Goal: Contribute content

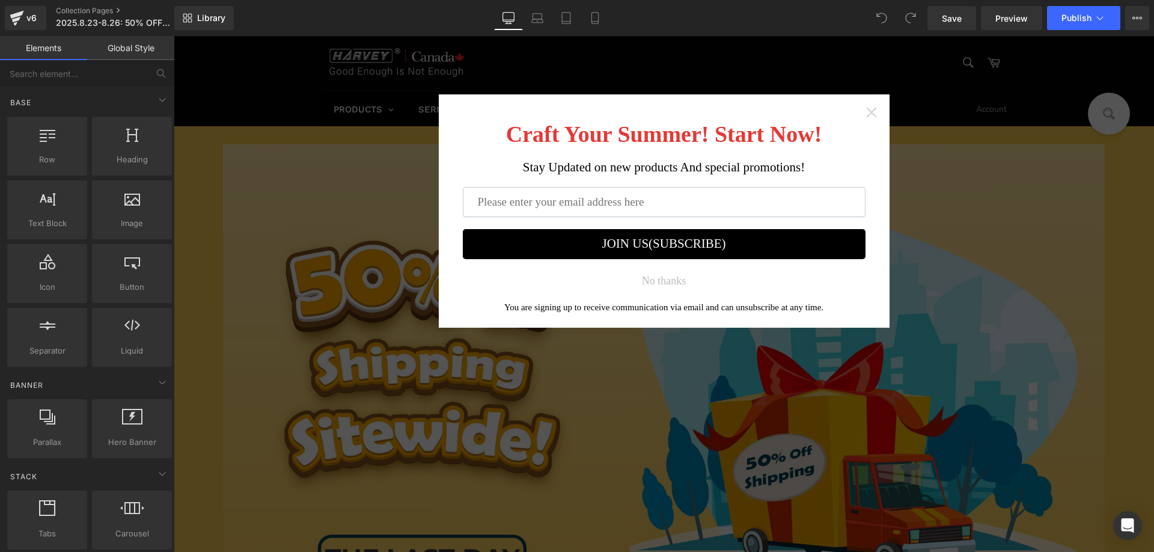
click at [865, 112] on icon "Close widget" at bounding box center [871, 112] width 12 height 12
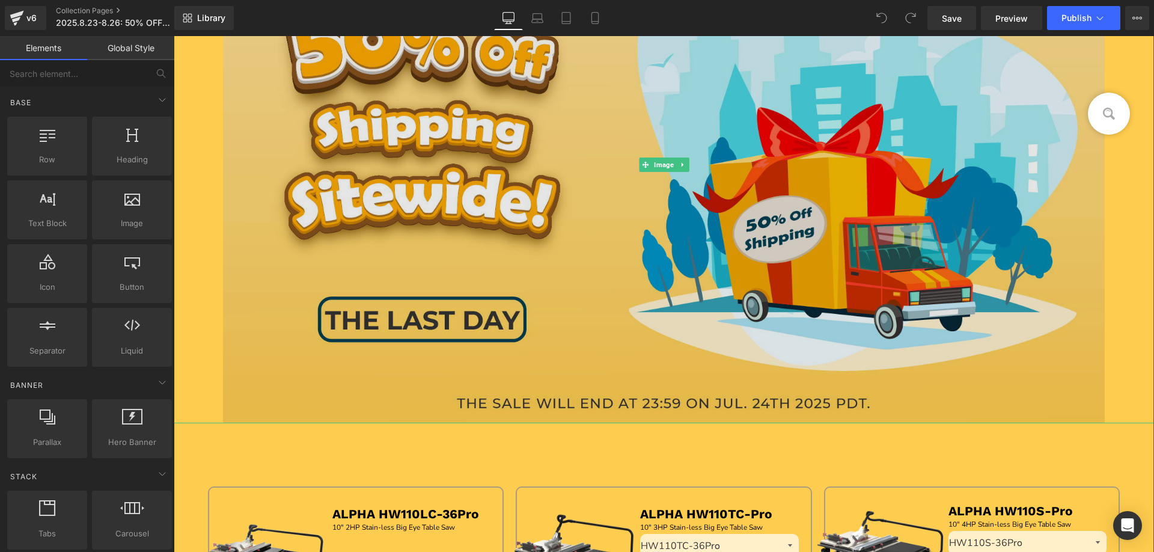
scroll to position [240, 0]
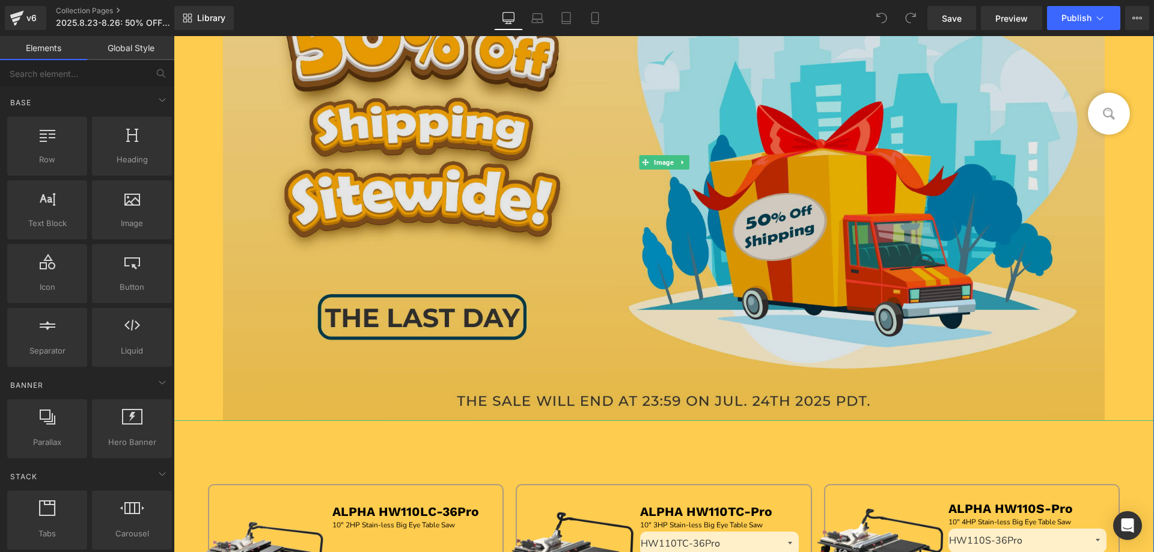
click at [487, 275] on img at bounding box center [664, 162] width 882 height 517
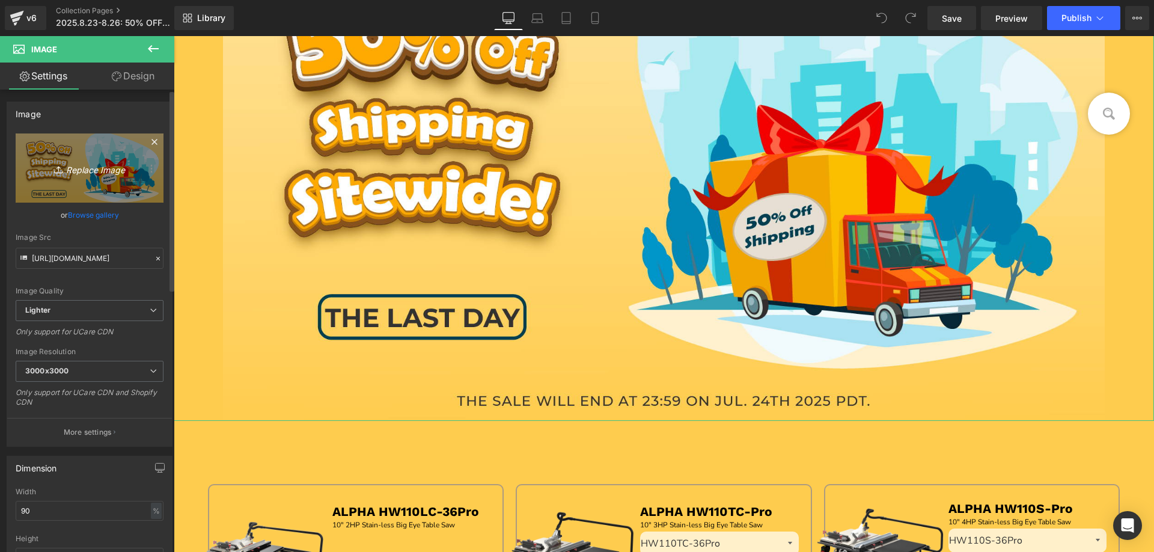
click at [77, 178] on link "Replace Image" at bounding box center [90, 167] width 148 height 69
type input "C:\fakepath\画板 2.jpg"
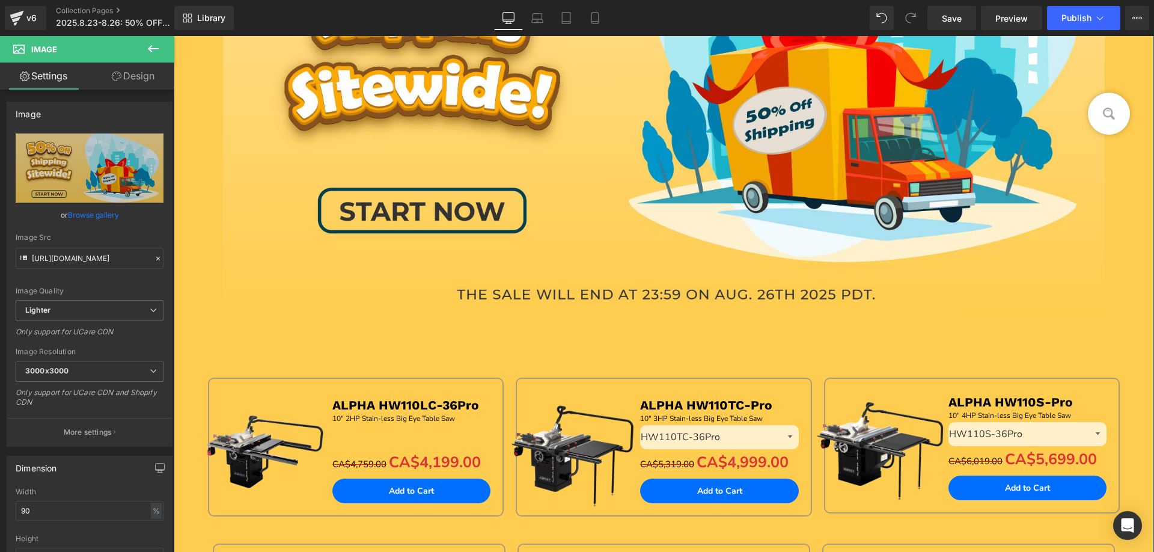
scroll to position [180, 0]
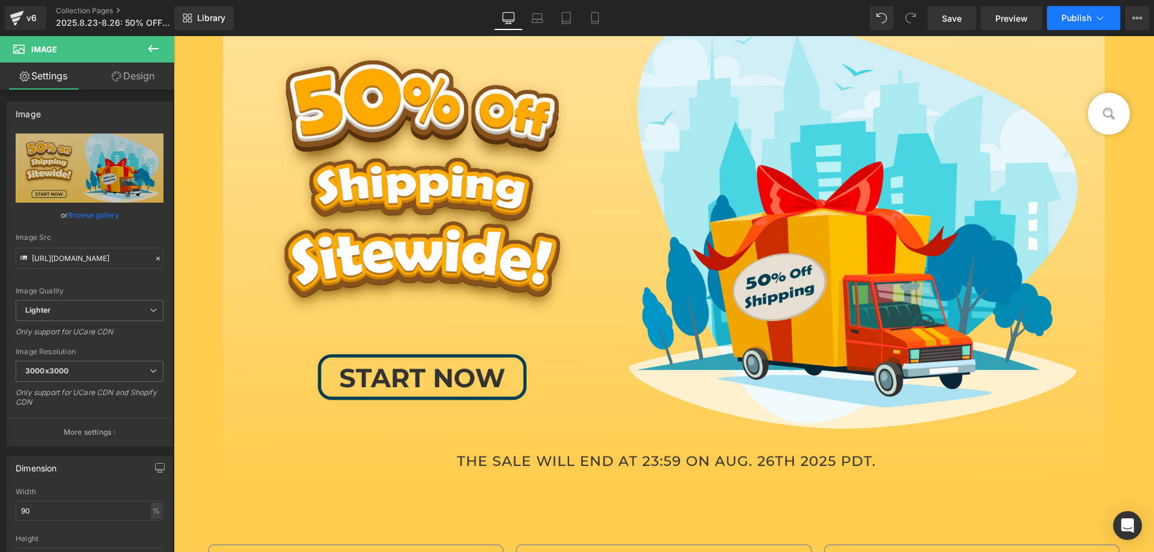
click at [1075, 20] on span "Publish" at bounding box center [1076, 18] width 30 height 10
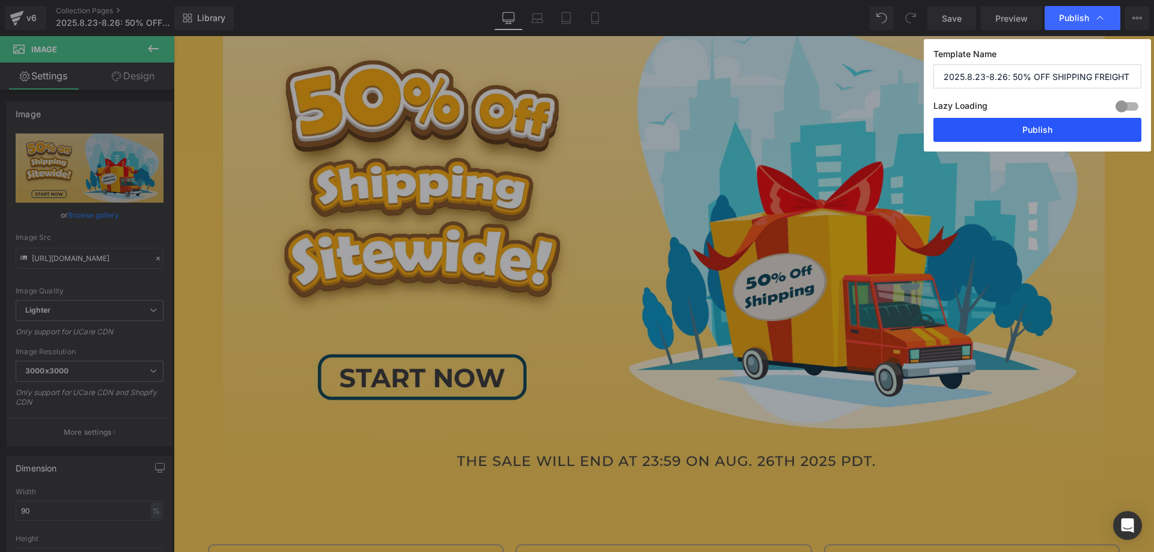
click at [999, 130] on button "Publish" at bounding box center [1037, 130] width 208 height 24
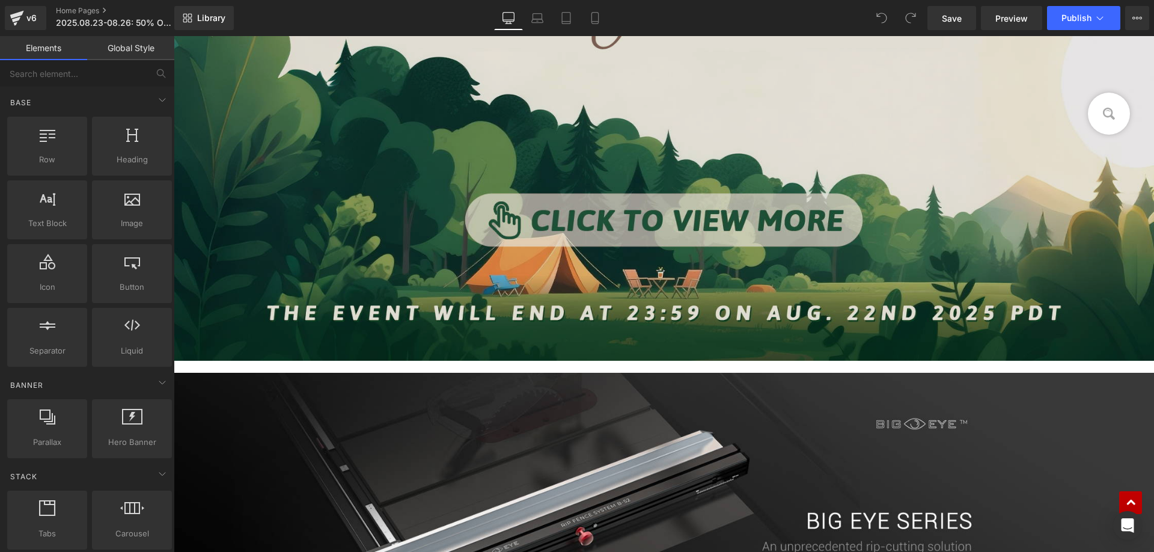
scroll to position [841, 0]
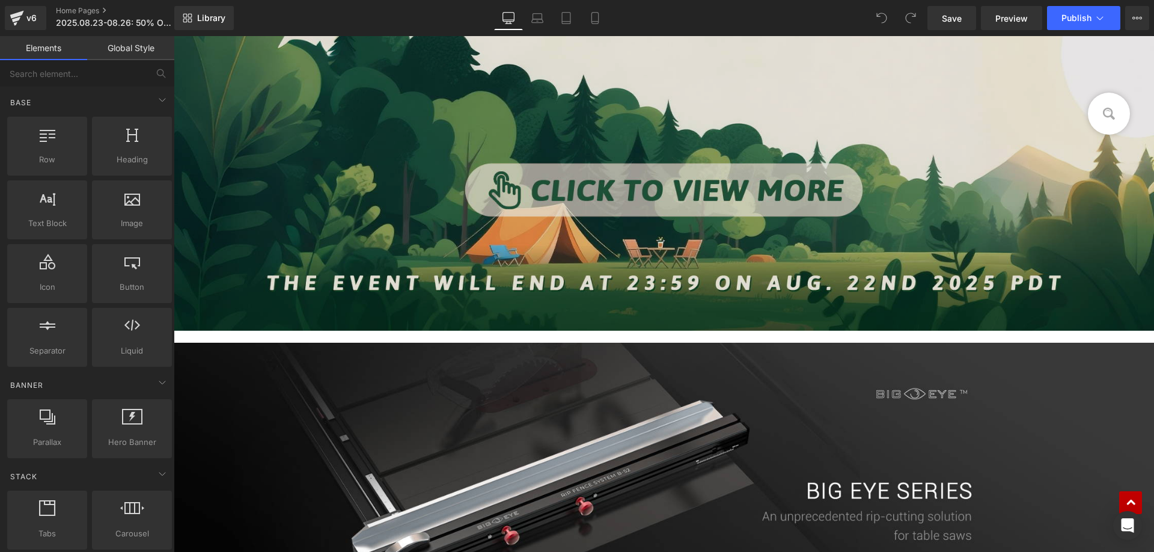
click at [405, 146] on img at bounding box center [664, 44] width 980 height 574
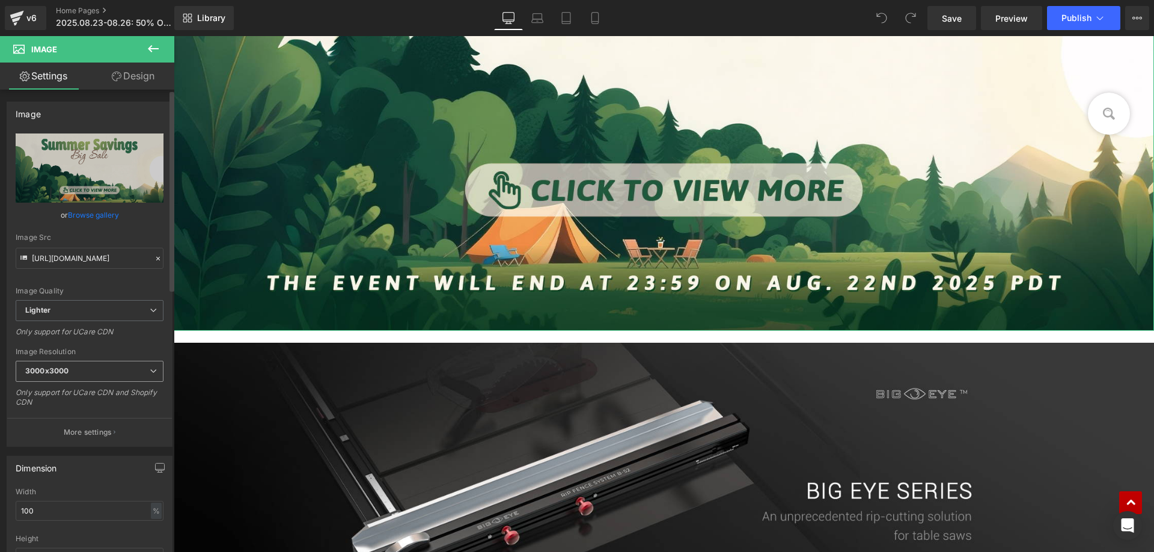
scroll to position [240, 0]
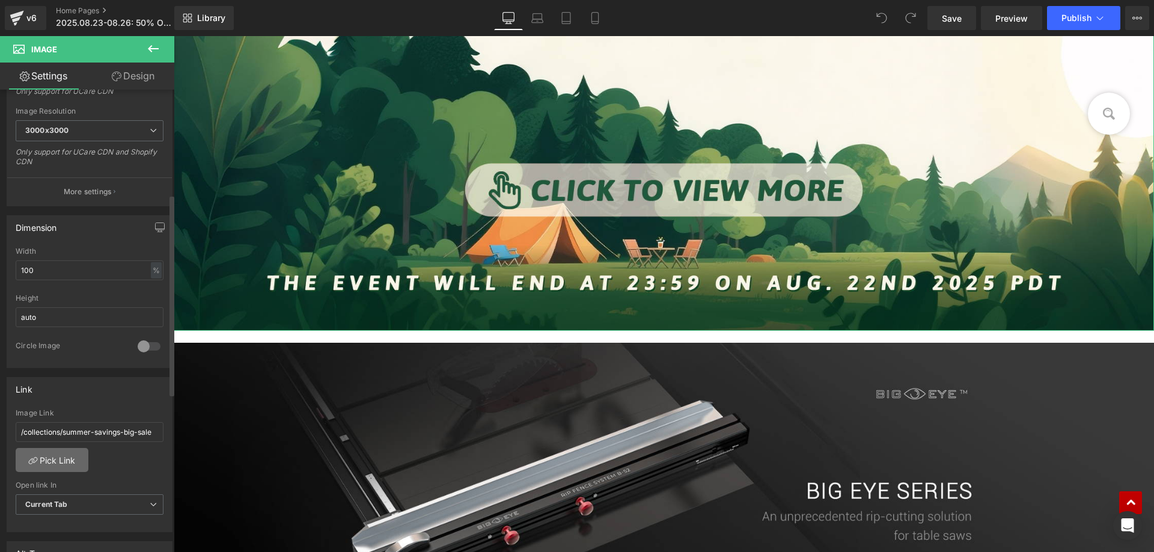
click at [59, 458] on link "Pick Link" at bounding box center [52, 460] width 73 height 24
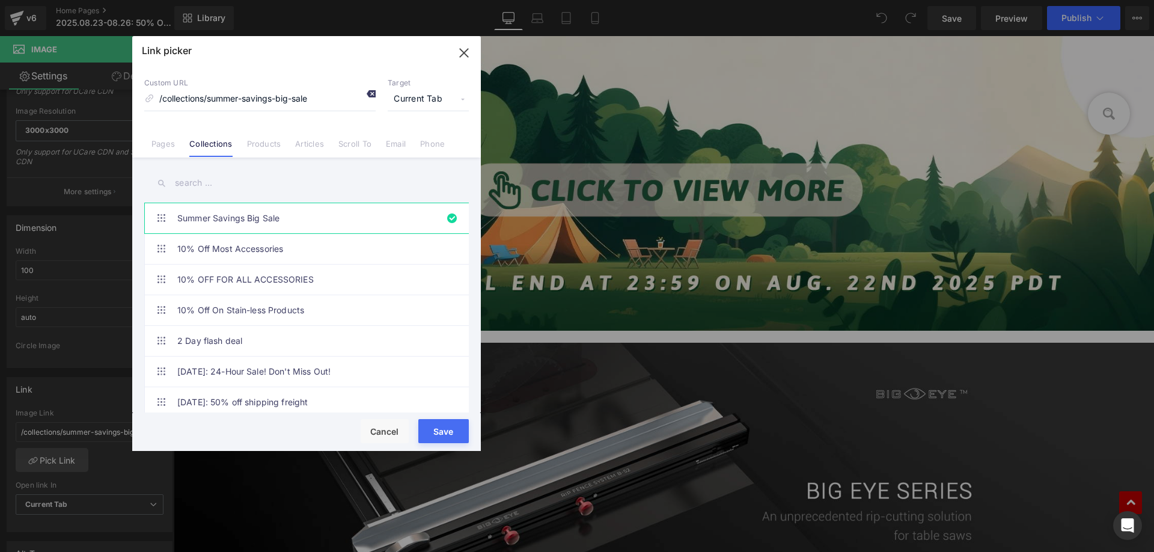
click at [372, 94] on icon at bounding box center [371, 94] width 10 height 10
click at [220, 189] on input "text" at bounding box center [306, 182] width 325 height 27
paste input "50% Off Shipping Sitewide"
type input "50% Off Shipping Sitewide"
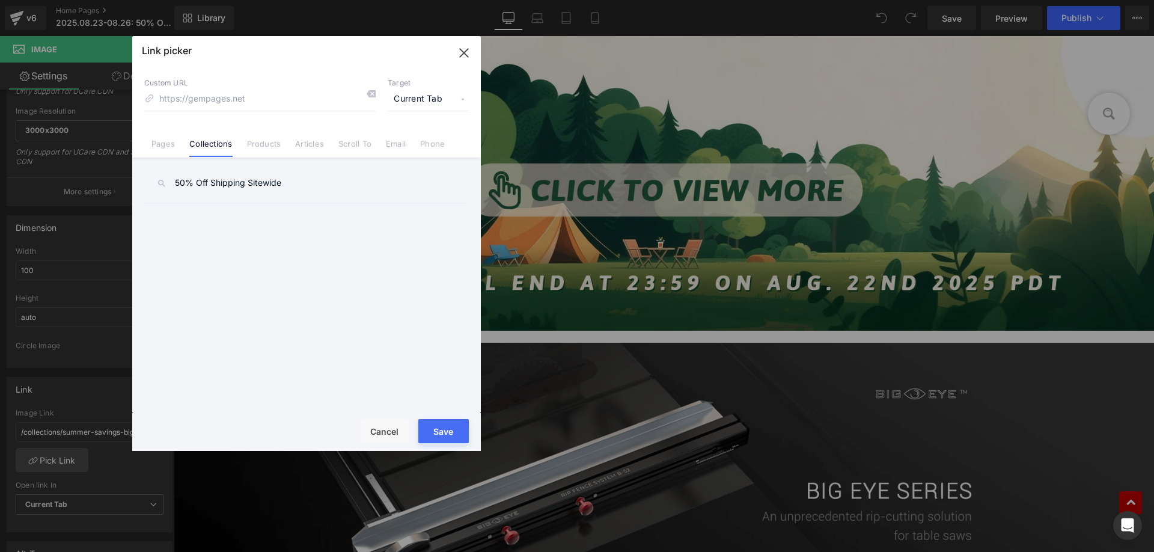
click at [290, 186] on input "50% Off Shipping Sitewide" at bounding box center [306, 182] width 325 height 27
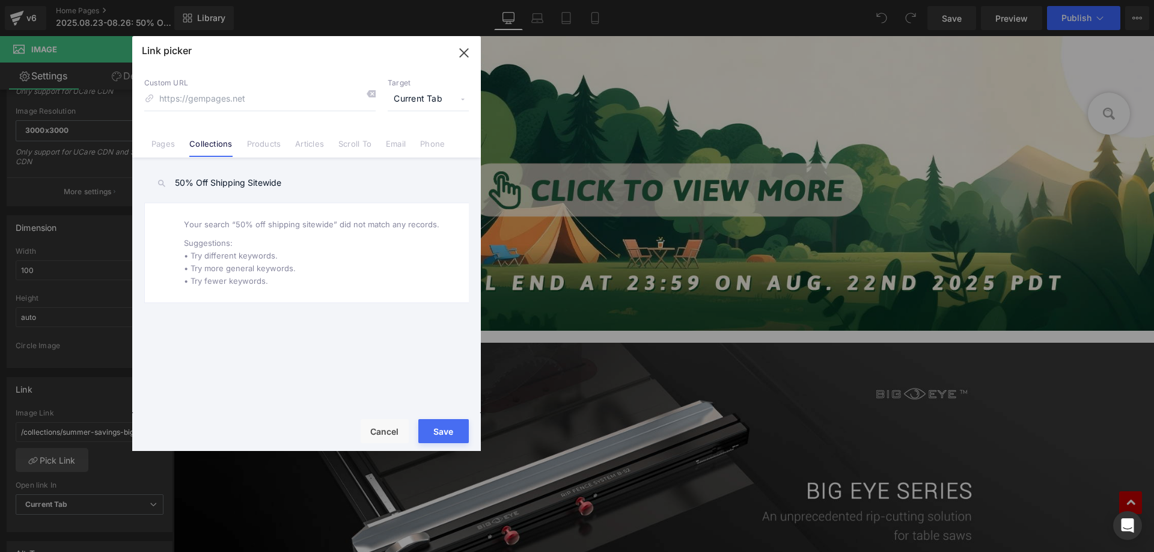
drag, startPoint x: 300, startPoint y: 182, endPoint x: 166, endPoint y: 181, distance: 133.4
click at [166, 181] on input "50% Off Shipping Sitewide" at bounding box center [306, 182] width 325 height 27
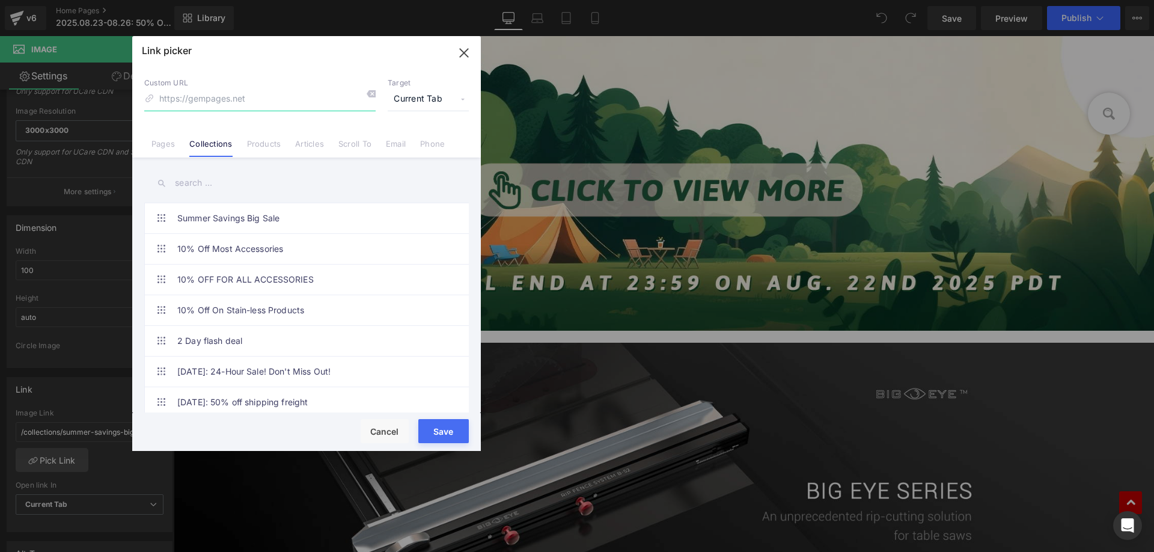
click at [209, 102] on input at bounding box center [259, 99] width 231 height 23
click at [183, 186] on input "text" at bounding box center [306, 182] width 325 height 27
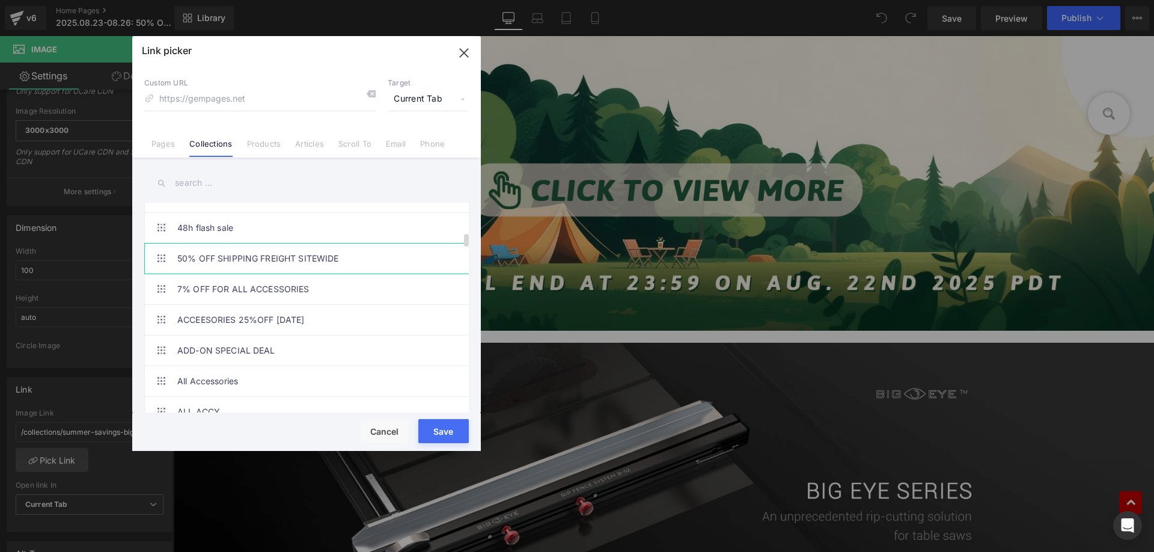
click at [315, 260] on link "50% OFF SHIPPING FREIGHT SITEWIDE" at bounding box center [309, 258] width 264 height 30
type input "/collections/50-off-shipping-freight-sitewide"
click at [445, 433] on button "Save" at bounding box center [443, 431] width 50 height 24
type input "/collections/50-off-shipping-freight-sitewide"
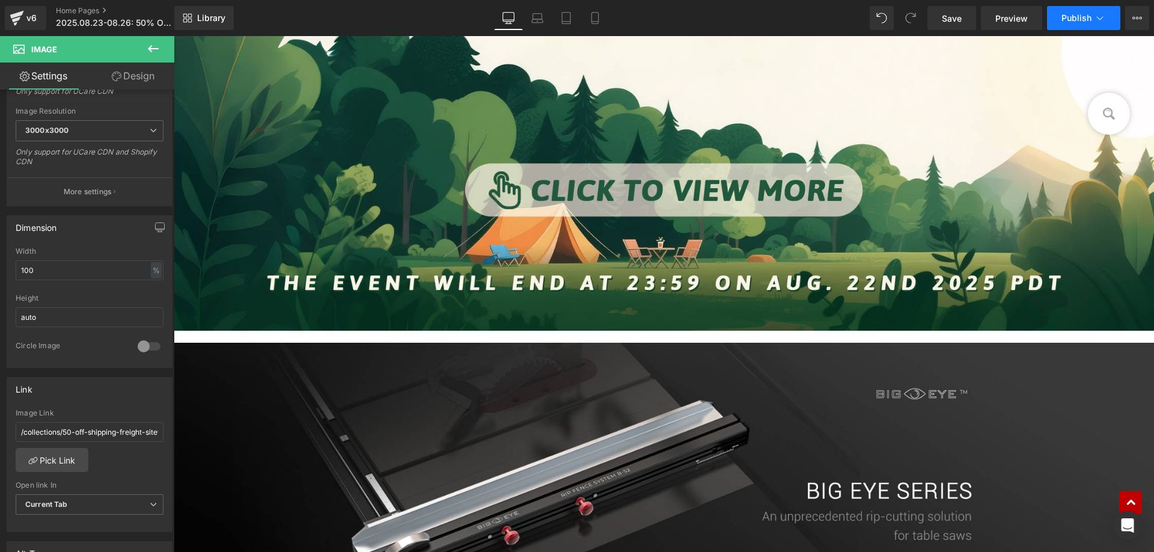
click at [1071, 14] on span "Publish" at bounding box center [1076, 18] width 30 height 10
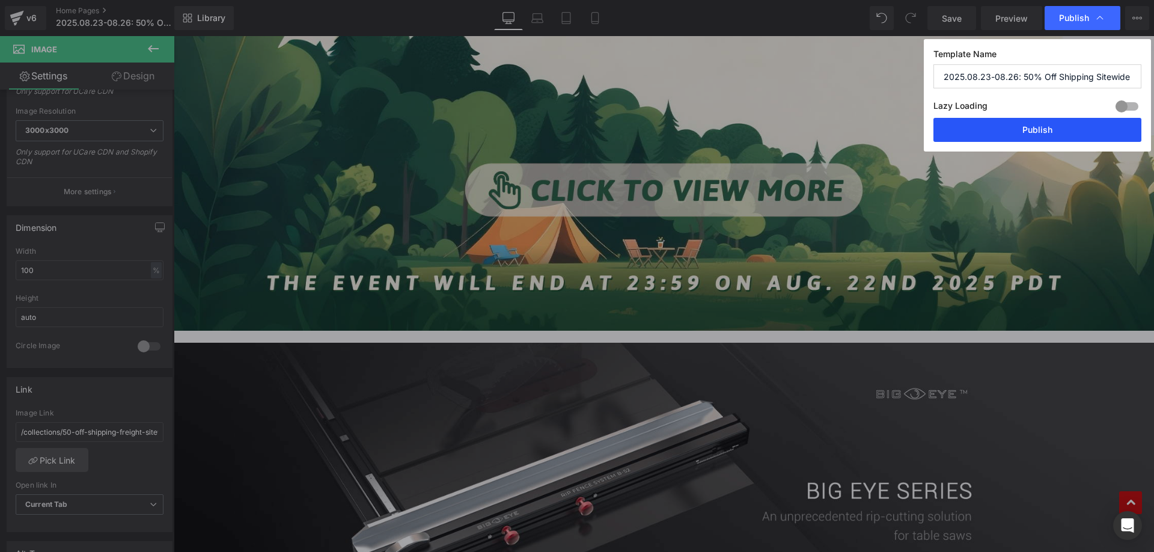
click at [990, 131] on button "Publish" at bounding box center [1037, 130] width 208 height 24
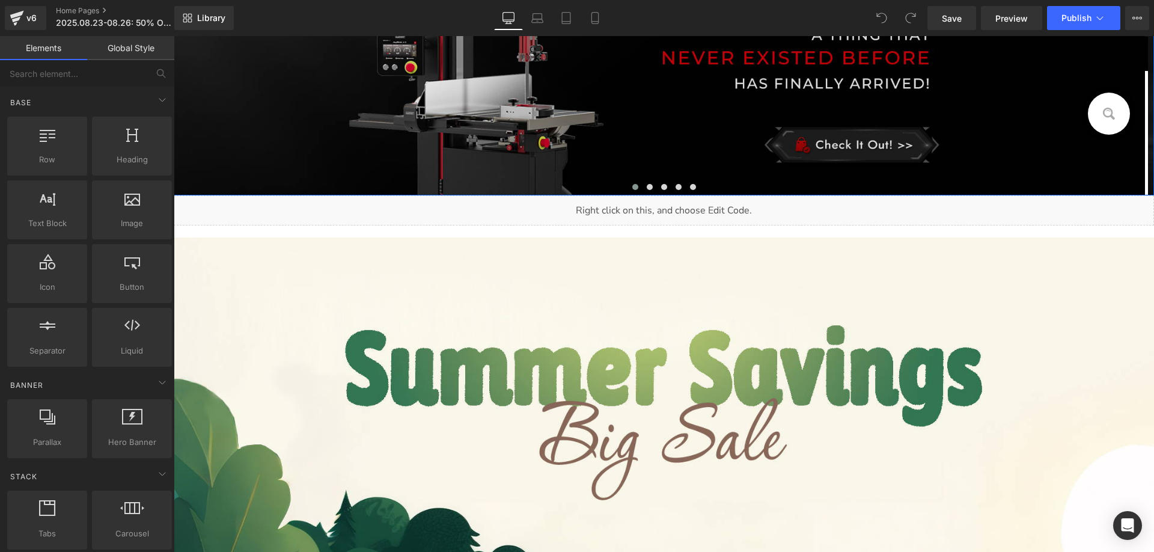
scroll to position [661, 0]
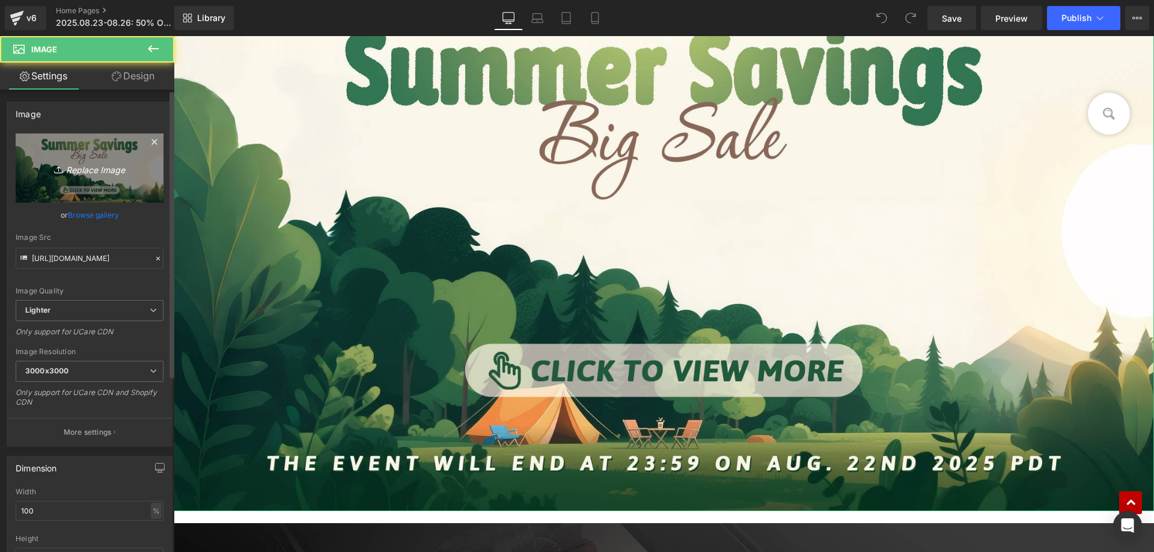
click at [70, 150] on link "Replace Image" at bounding box center [90, 167] width 148 height 69
type input "C:\fakepath\画板 2 副本 2.jpg"
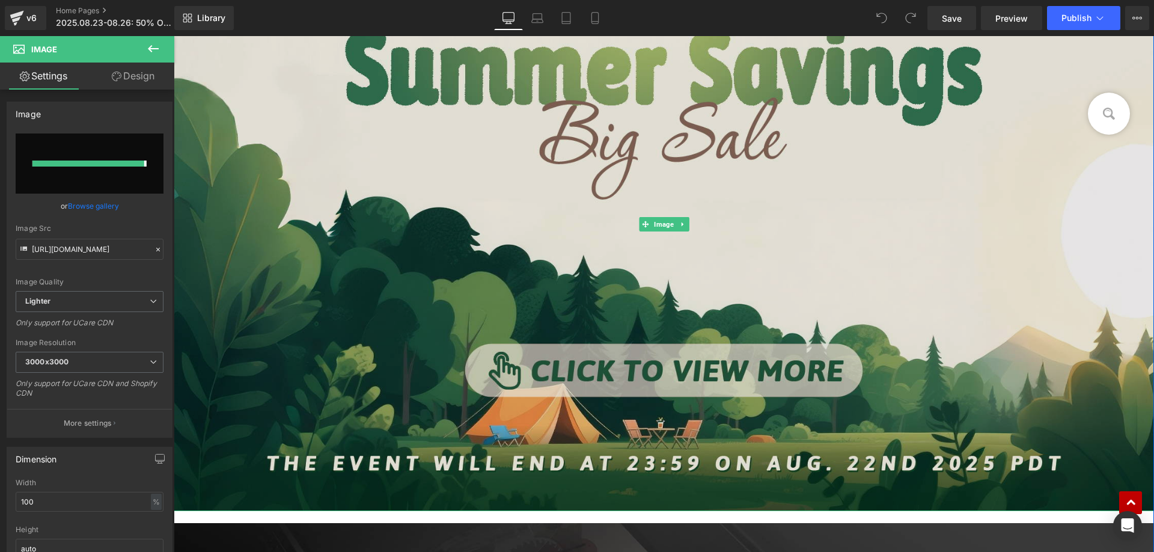
type input "https://ucarecdn.com/a2061c53-98da-44a9-aa48-27fe1a76ca0d/-/format/auto/-/previ…"
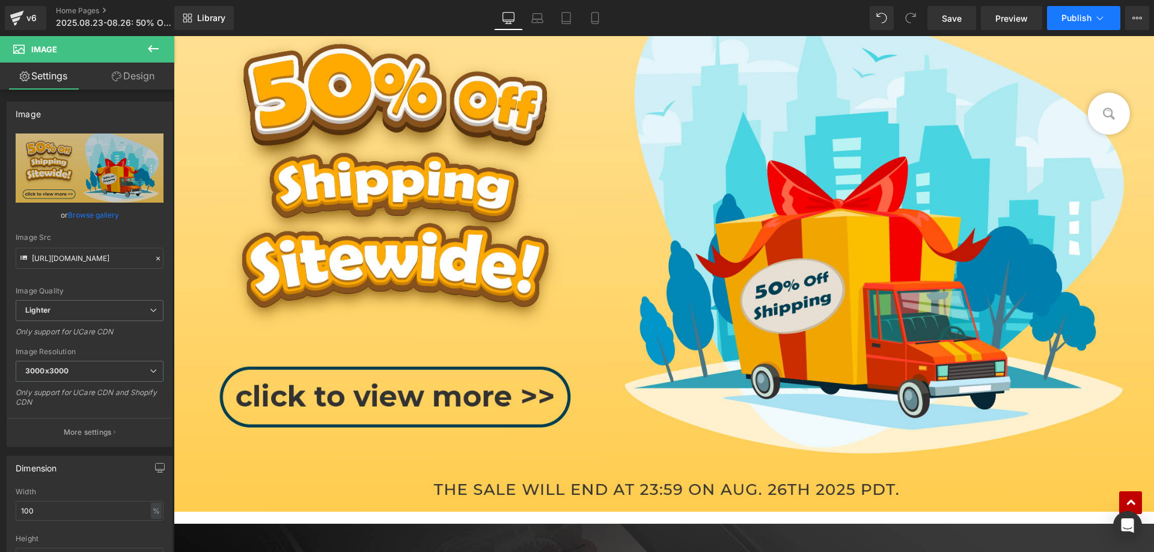
click at [1084, 15] on span "Publish" at bounding box center [1076, 18] width 30 height 10
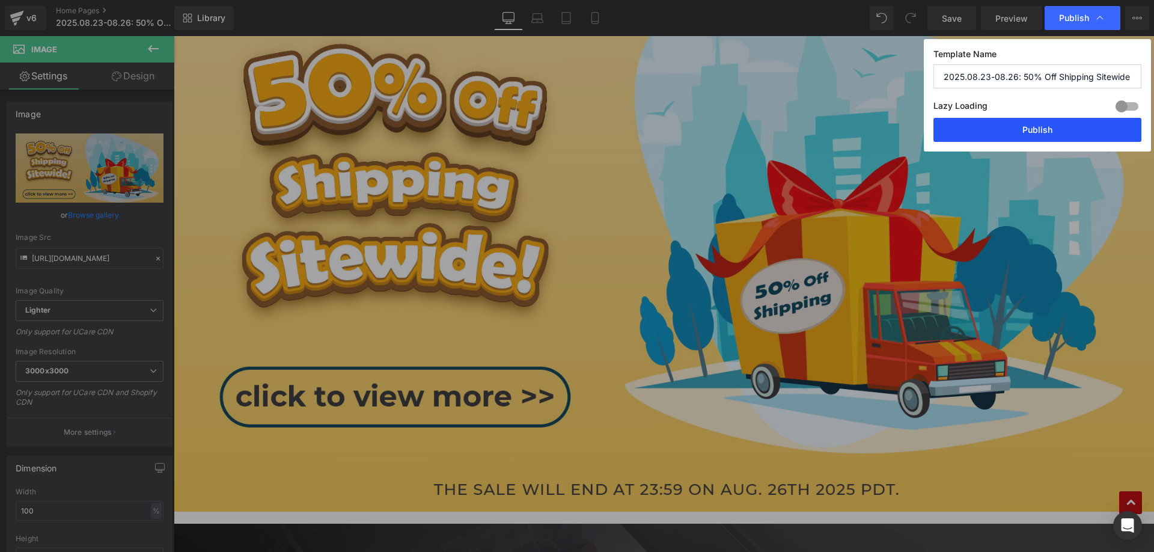
click at [967, 124] on button "Publish" at bounding box center [1037, 130] width 208 height 24
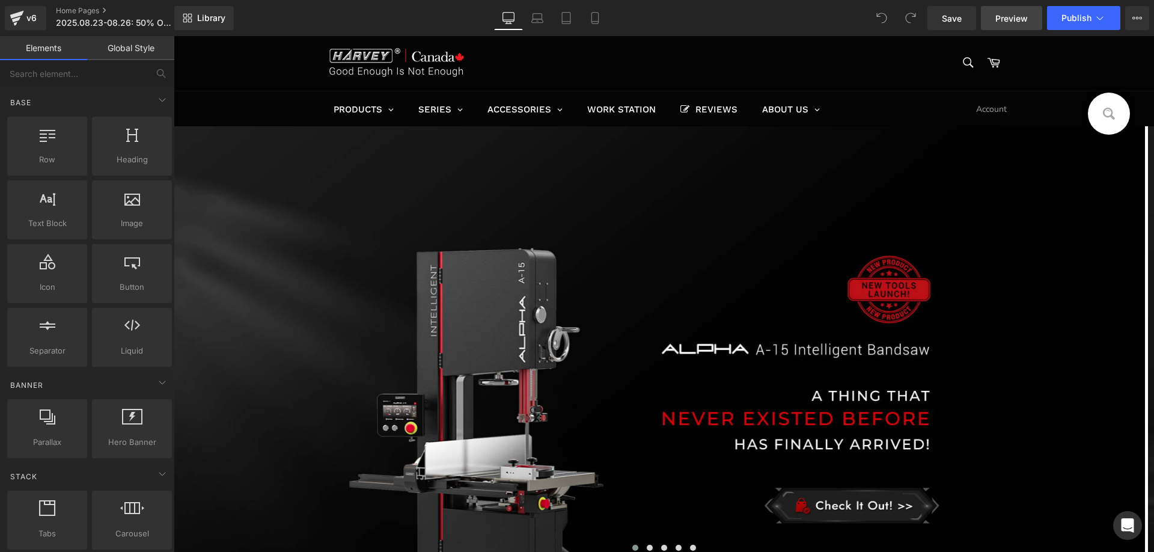
click at [1014, 12] on span "Preview" at bounding box center [1011, 18] width 32 height 13
